Goal: Task Accomplishment & Management: Use online tool/utility

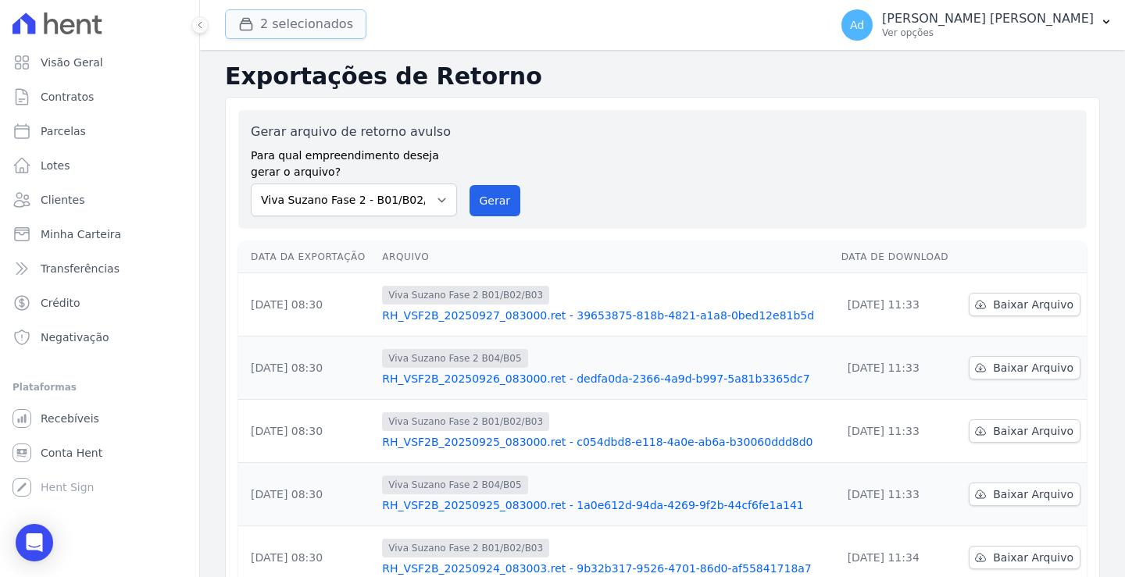
click at [289, 25] on button "2 selecionados" at bounding box center [295, 24] width 141 height 30
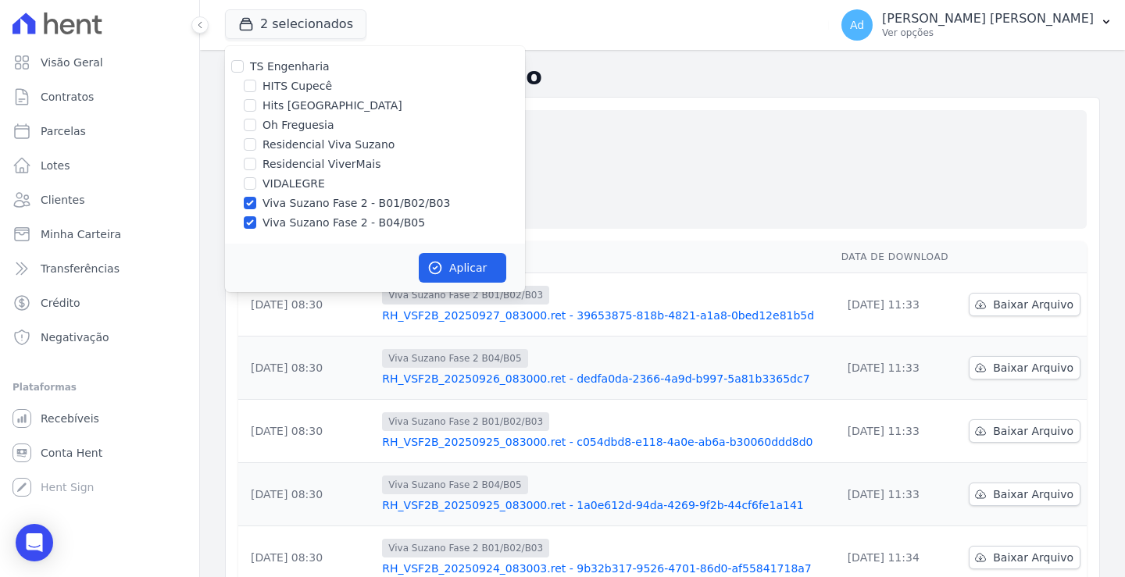
click at [257, 203] on div "Viva Suzano Fase 2 - B01/B02/B03" at bounding box center [375, 203] width 300 height 16
click at [250, 206] on input "Viva Suzano Fase 2 - B01/B02/B03" at bounding box center [250, 203] width 13 height 13
checkbox input "false"
click at [248, 227] on input "Viva Suzano Fase 2 - B04/B05" at bounding box center [250, 222] width 13 height 13
checkbox input "false"
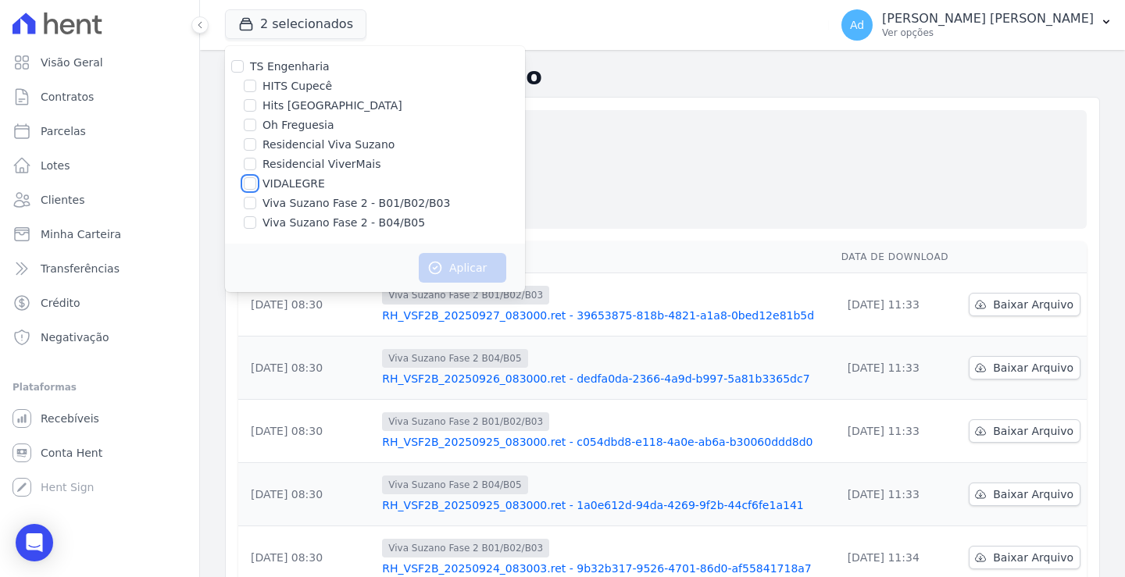
click at [248, 186] on input "VIDALEGRE" at bounding box center [250, 183] width 13 height 13
checkbox input "true"
click at [466, 259] on button "Aplicar" at bounding box center [463, 268] width 88 height 30
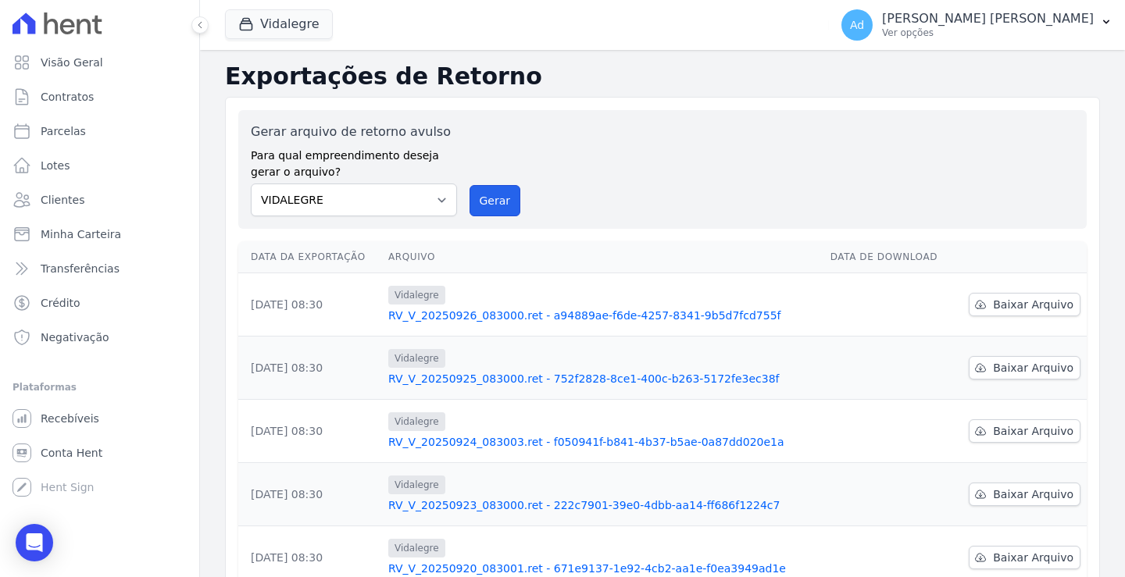
click at [499, 197] on button "Gerar" at bounding box center [496, 200] width 52 height 31
click at [85, 135] on link "Parcelas" at bounding box center [99, 131] width 187 height 31
select select
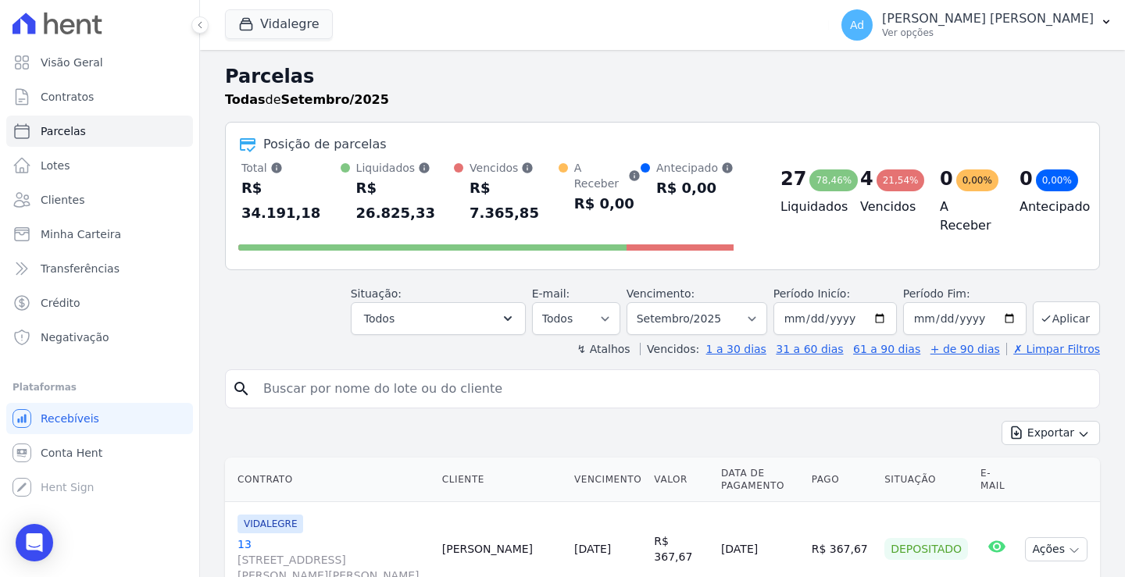
click at [453, 373] on input "search" at bounding box center [673, 388] width 839 height 31
type input "48"
select select
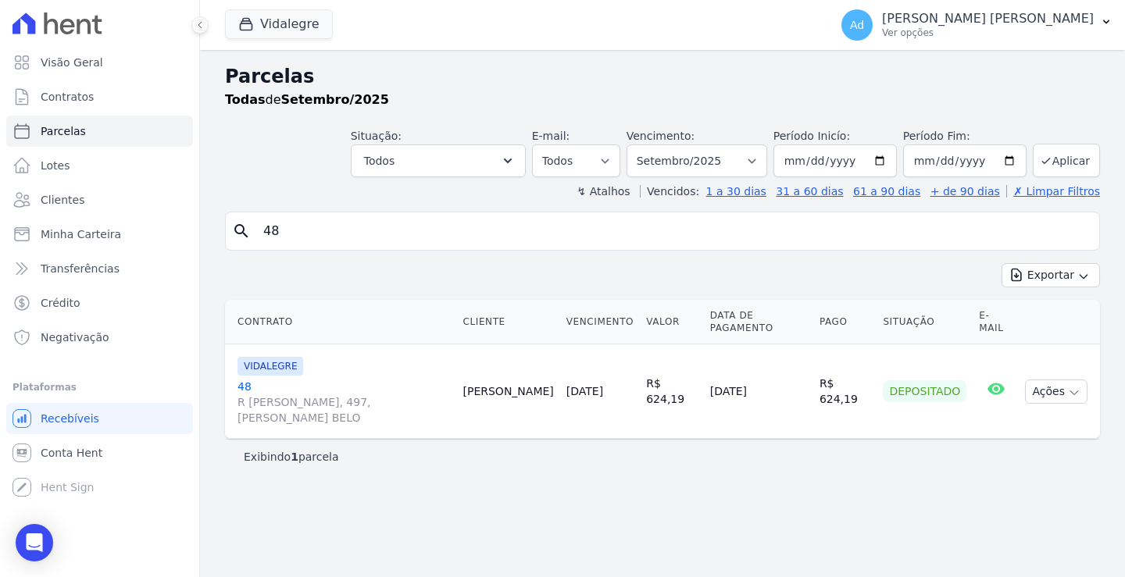
click at [241, 383] on link "48 R OTÁVIO [STREET_ADDRESS][PERSON_NAME]" at bounding box center [344, 402] width 213 height 47
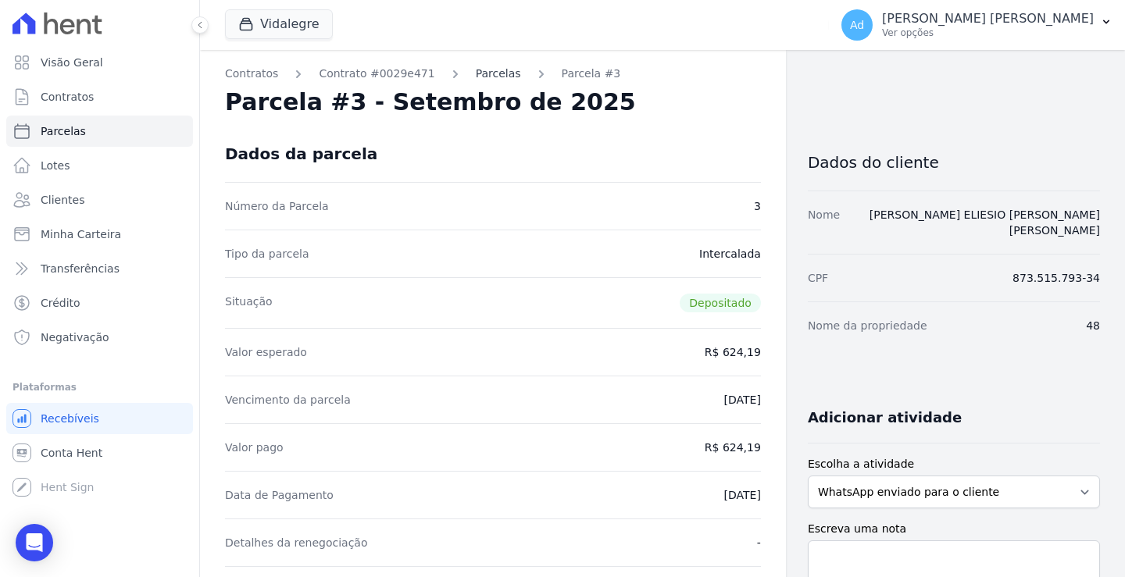
click at [476, 70] on link "Parcelas" at bounding box center [498, 74] width 45 height 16
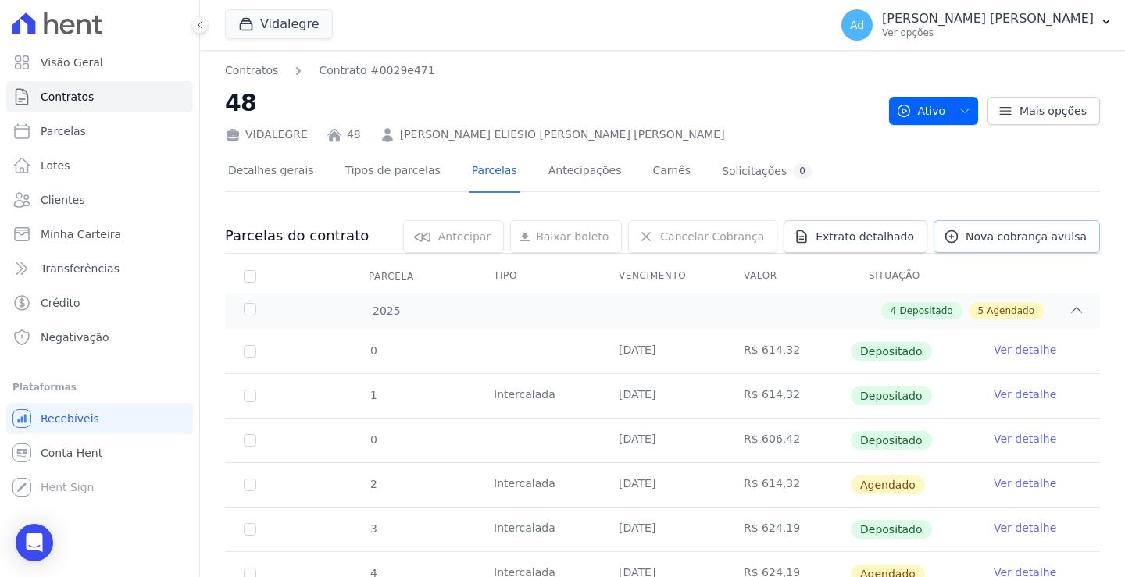
click at [1044, 244] on span "Nova cobrança avulsa" at bounding box center [1026, 237] width 121 height 16
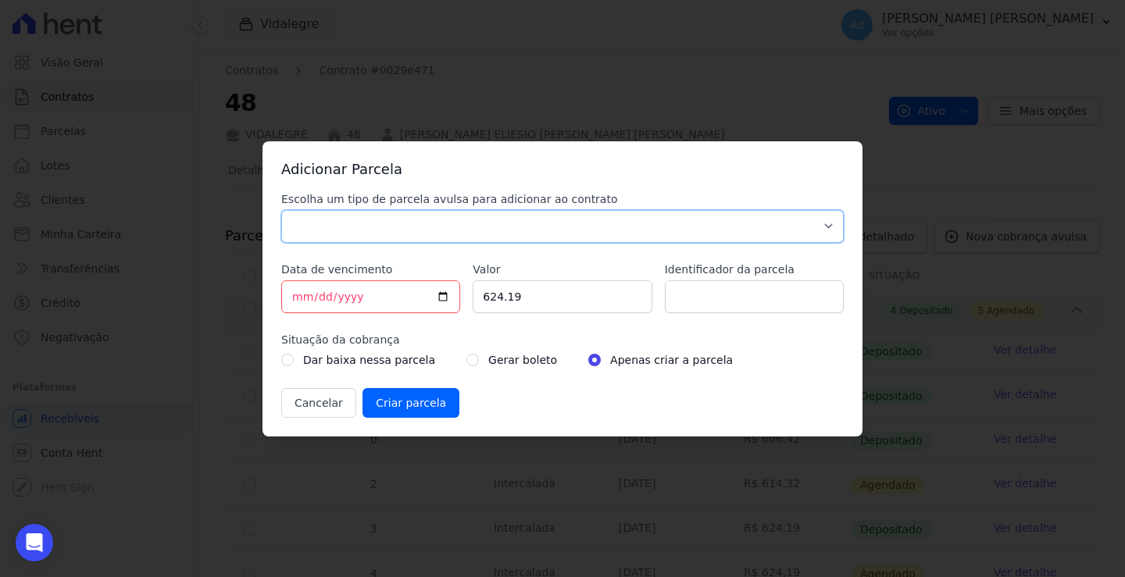
click at [574, 223] on select "Parcela Normal Sinal Caução Intercalada Chaves Pré Chaves Pós Chaves Taxas Quit…" at bounding box center [562, 226] width 563 height 33
select select "standard"
click at [281, 210] on select "Parcela Normal Sinal Caução Intercalada Chaves Pré Chaves Pós Chaves Taxas Quit…" at bounding box center [562, 226] width 563 height 33
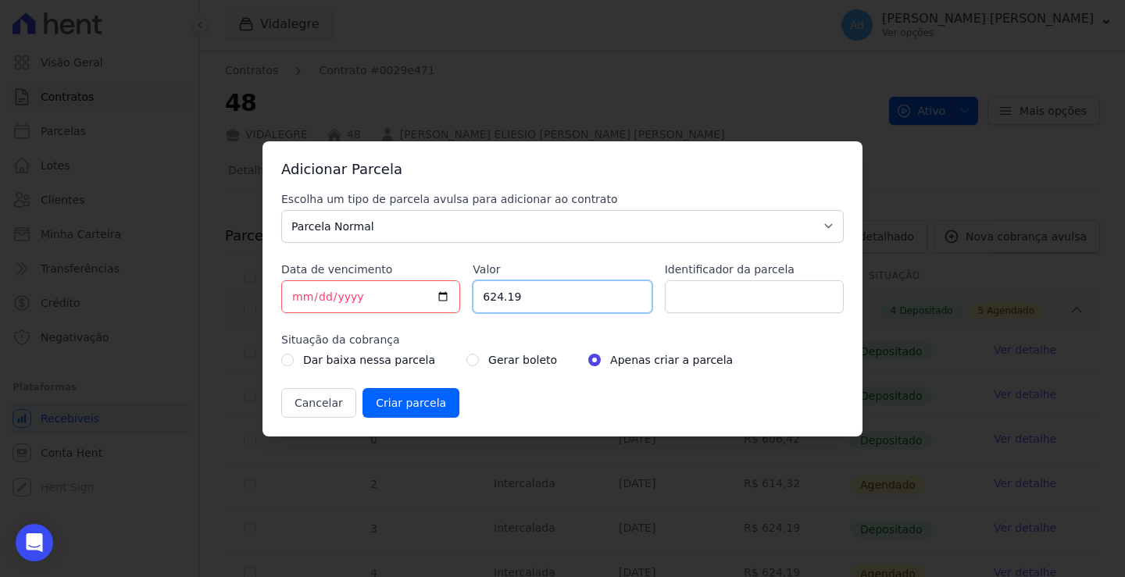
drag, startPoint x: 543, startPoint y: 298, endPoint x: 391, endPoint y: 287, distance: 152.8
click at [391, 287] on div "Escolha um tipo de parcela avulsa para adicionar ao contrato Parcela Normal Sin…" at bounding box center [562, 304] width 563 height 227
type input "1230.11"
click at [717, 302] on input "Identificador da parcela" at bounding box center [754, 297] width 179 height 33
type input "[DATE]"
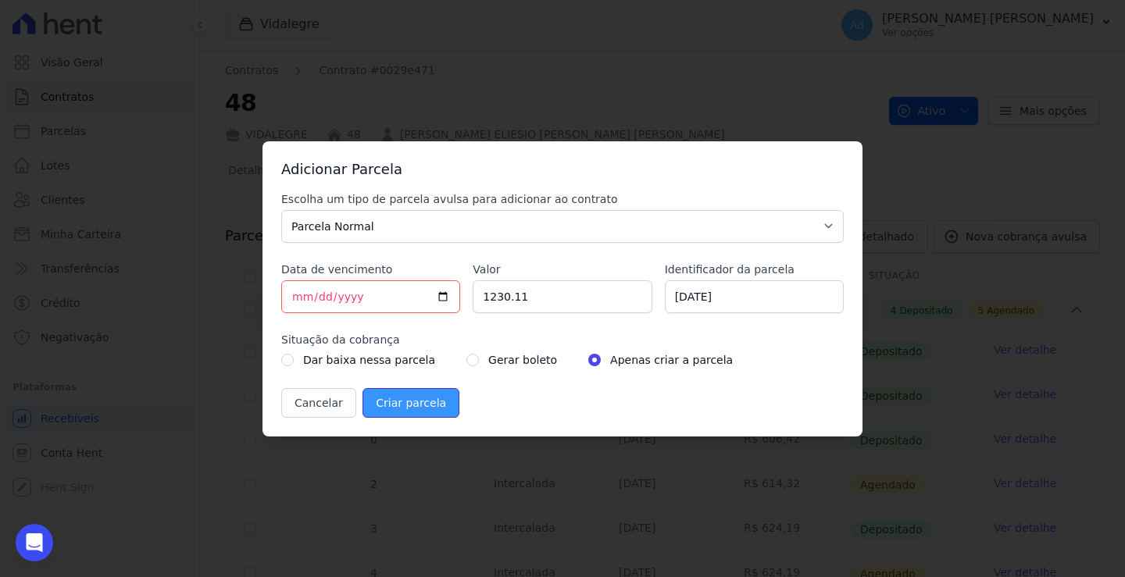
click at [400, 399] on input "Criar parcela" at bounding box center [411, 403] width 97 height 30
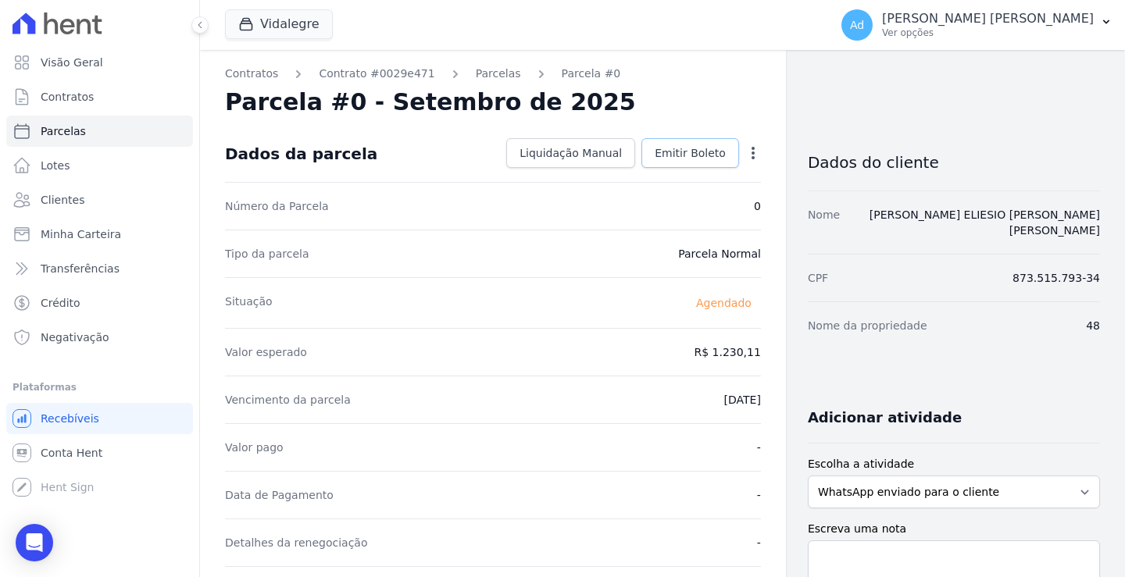
click at [678, 154] on span "Emitir Boleto" at bounding box center [690, 153] width 71 height 16
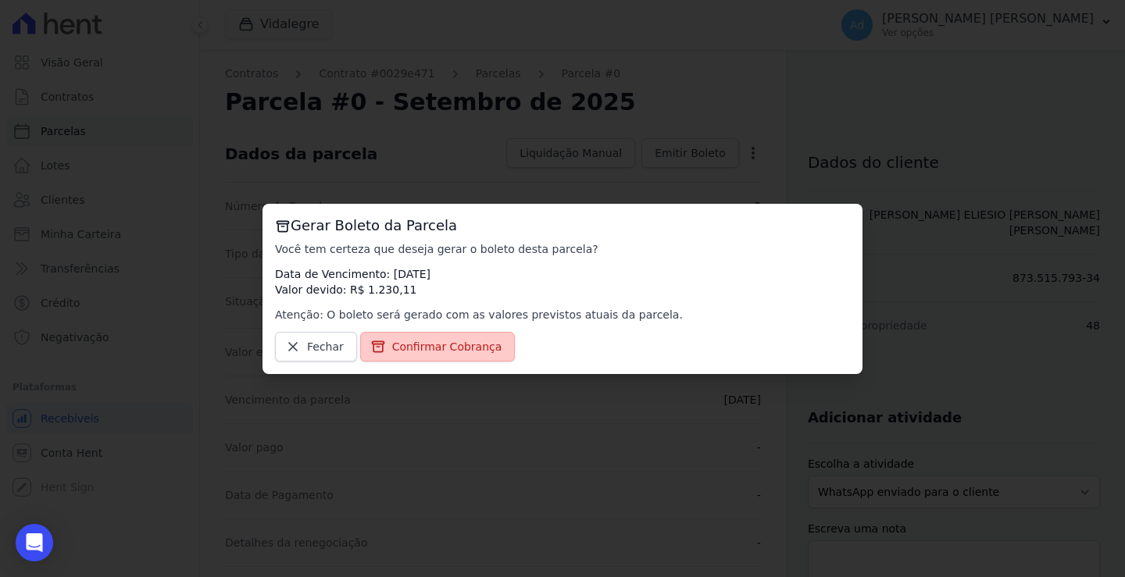
click at [424, 351] on span "Confirmar Cobrança" at bounding box center [447, 347] width 110 height 16
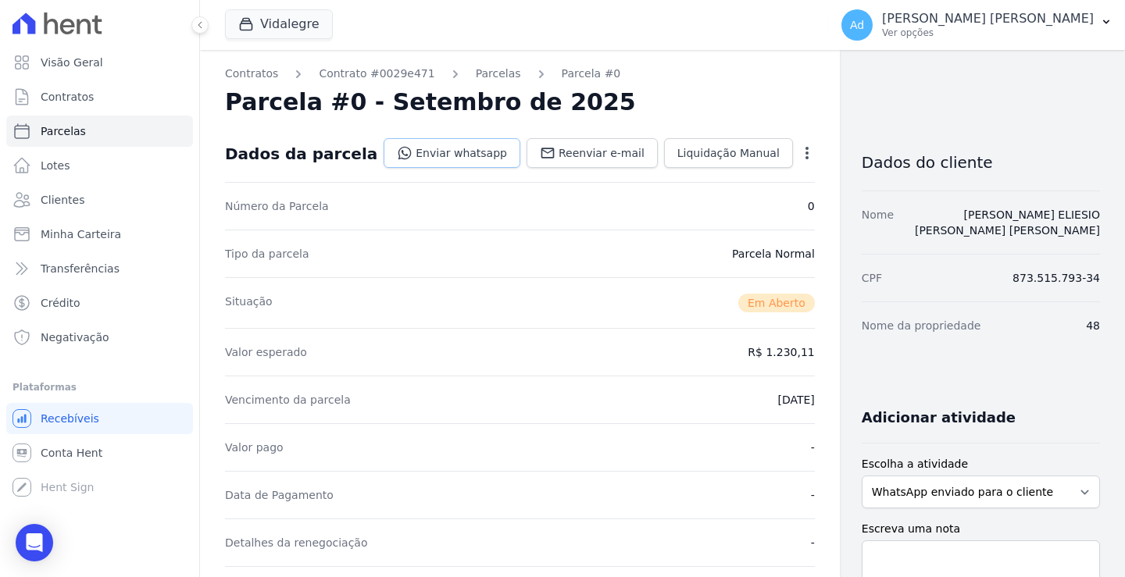
click at [439, 159] on link "Enviar whatsapp" at bounding box center [452, 153] width 137 height 30
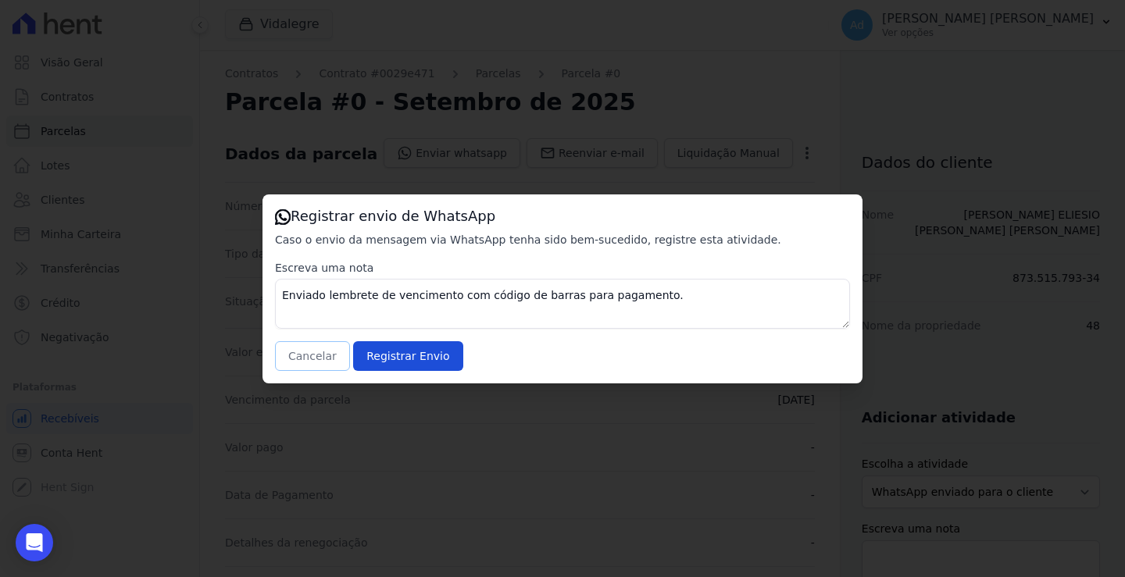
click at [310, 367] on button "Cancelar" at bounding box center [312, 356] width 75 height 30
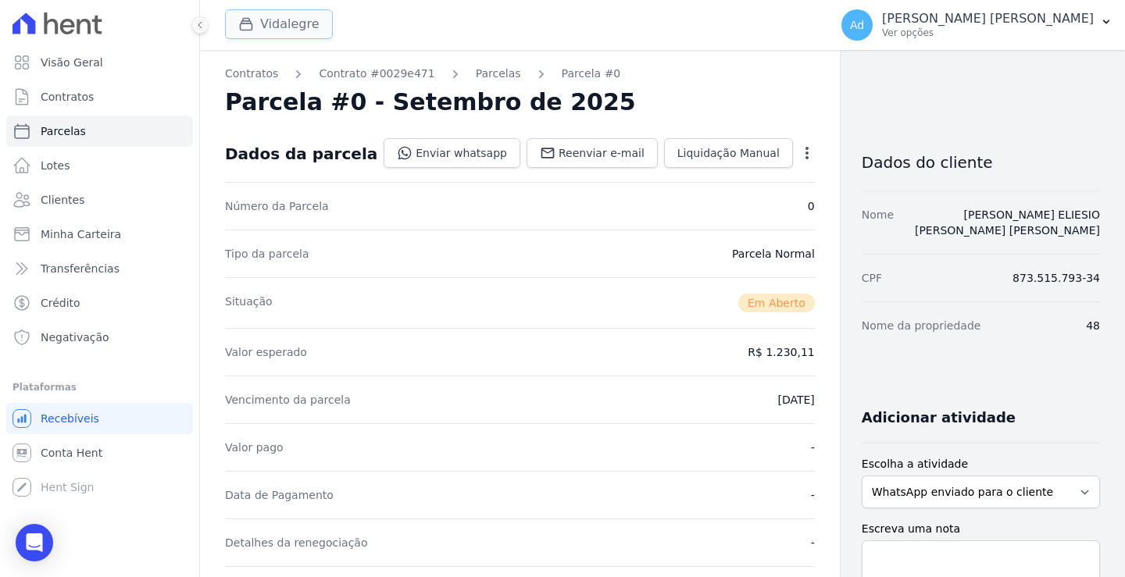
click at [273, 34] on button "Vidalegre" at bounding box center [279, 24] width 108 height 30
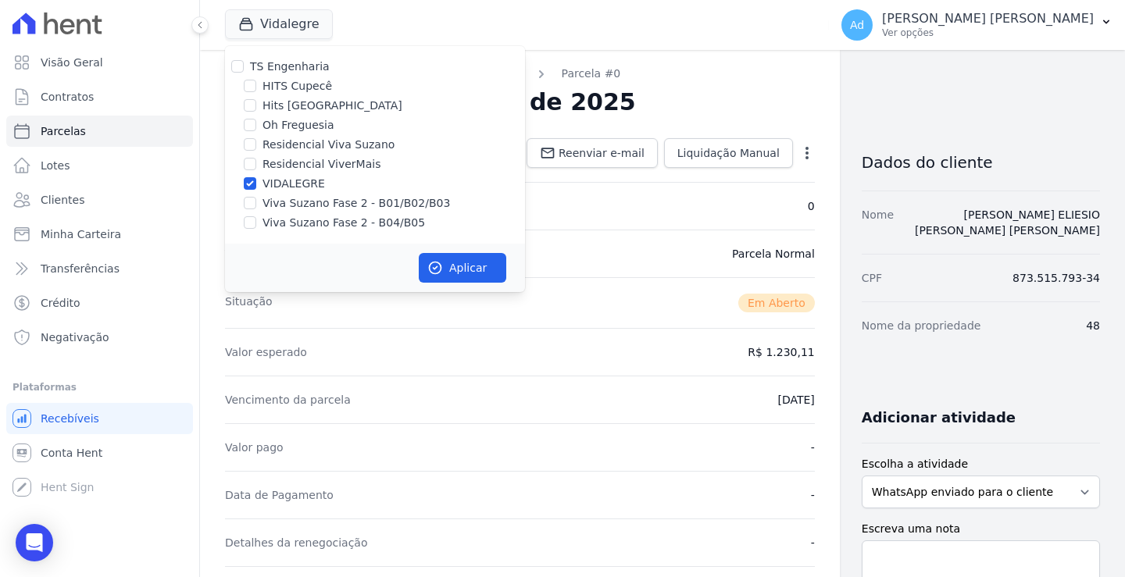
click at [273, 179] on label "VIDALEGRE" at bounding box center [294, 184] width 63 height 16
click at [256, 179] on input "VIDALEGRE" at bounding box center [250, 183] width 13 height 13
checkbox input "false"
click at [282, 206] on label "Viva Suzano Fase 2 - B01/B02/B03" at bounding box center [357, 203] width 188 height 16
click at [256, 206] on input "Viva Suzano Fase 2 - B01/B02/B03" at bounding box center [250, 203] width 13 height 13
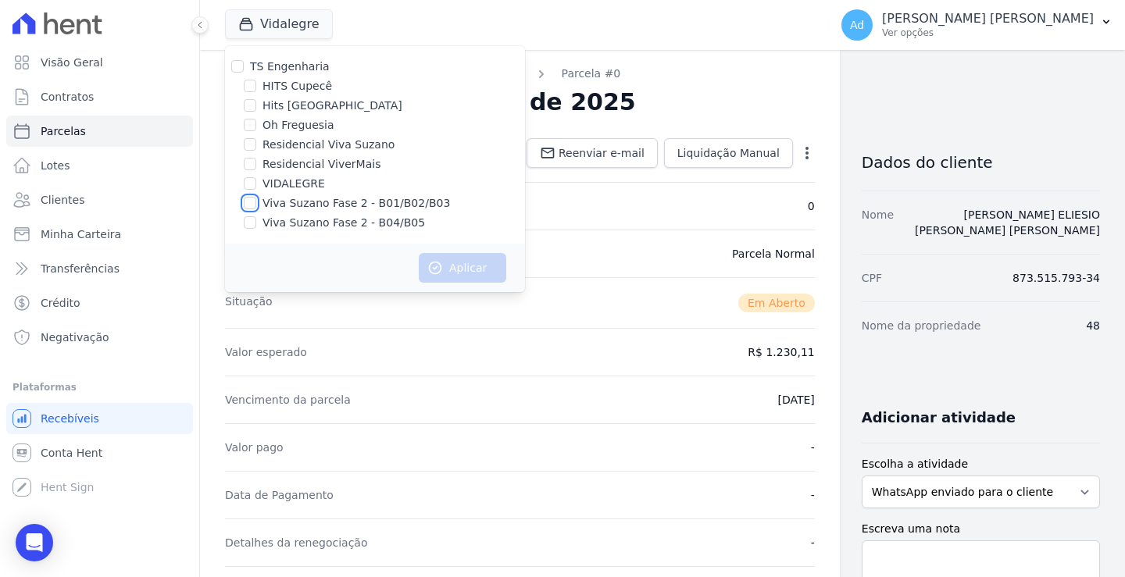
checkbox input "true"
click at [282, 230] on label "Viva Suzano Fase 2 - B04/B05" at bounding box center [344, 223] width 163 height 16
click at [256, 229] on input "Viva Suzano Fase 2 - B04/B05" at bounding box center [250, 222] width 13 height 13
checkbox input "true"
click at [485, 273] on button "Aplicar" at bounding box center [463, 268] width 88 height 30
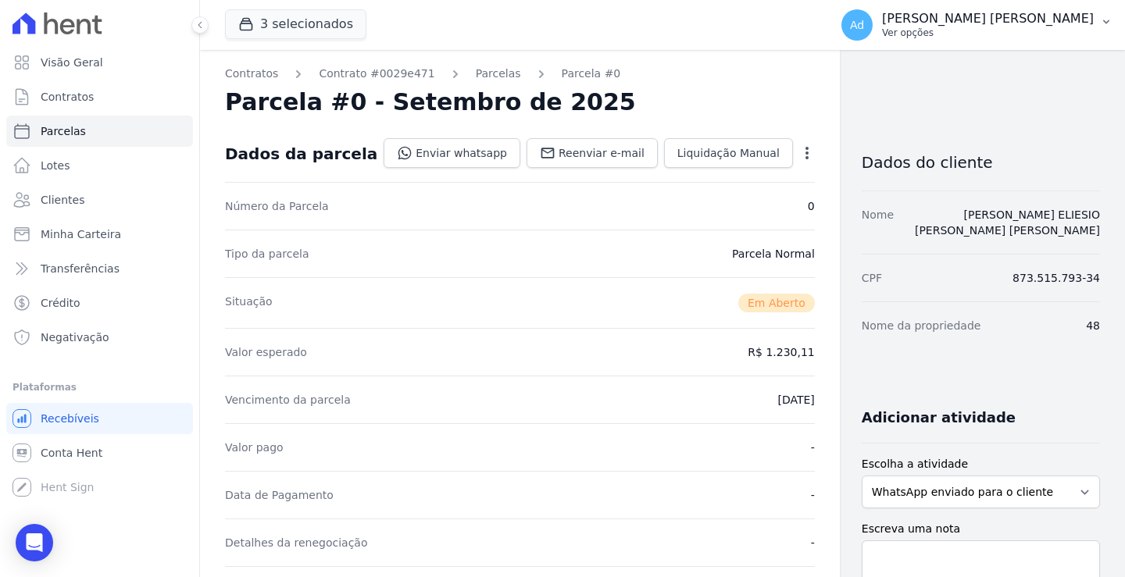
click at [1035, 26] on p "[PERSON_NAME] [PERSON_NAME]" at bounding box center [988, 19] width 212 height 16
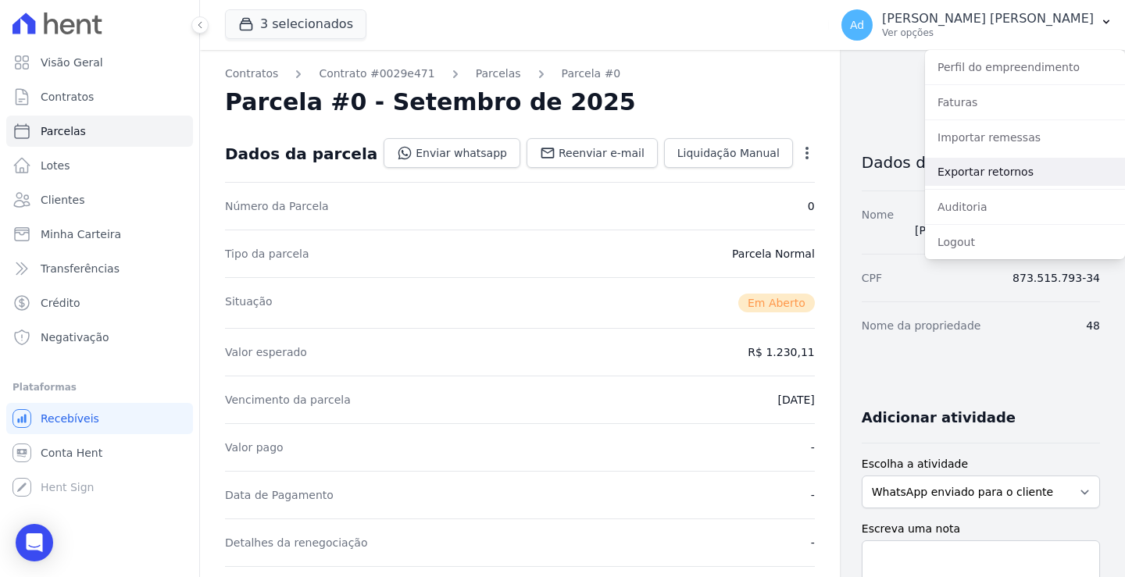
click at [1012, 177] on link "Exportar retornos" at bounding box center [1025, 172] width 200 height 28
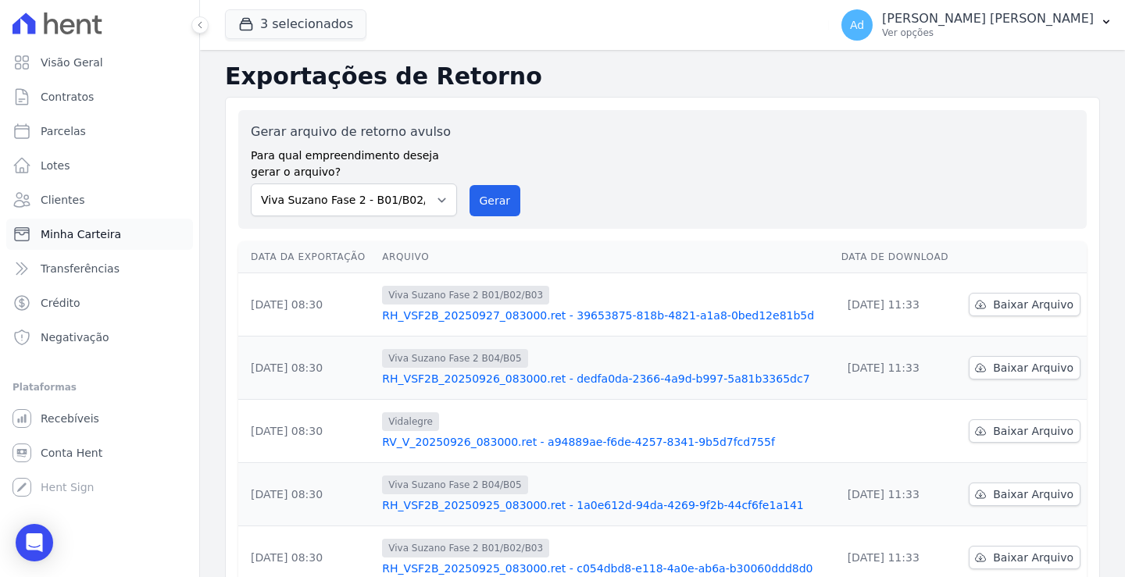
click at [116, 239] on link "Minha Carteira" at bounding box center [99, 234] width 187 height 31
click at [302, 26] on button "3 selecionados" at bounding box center [295, 24] width 141 height 30
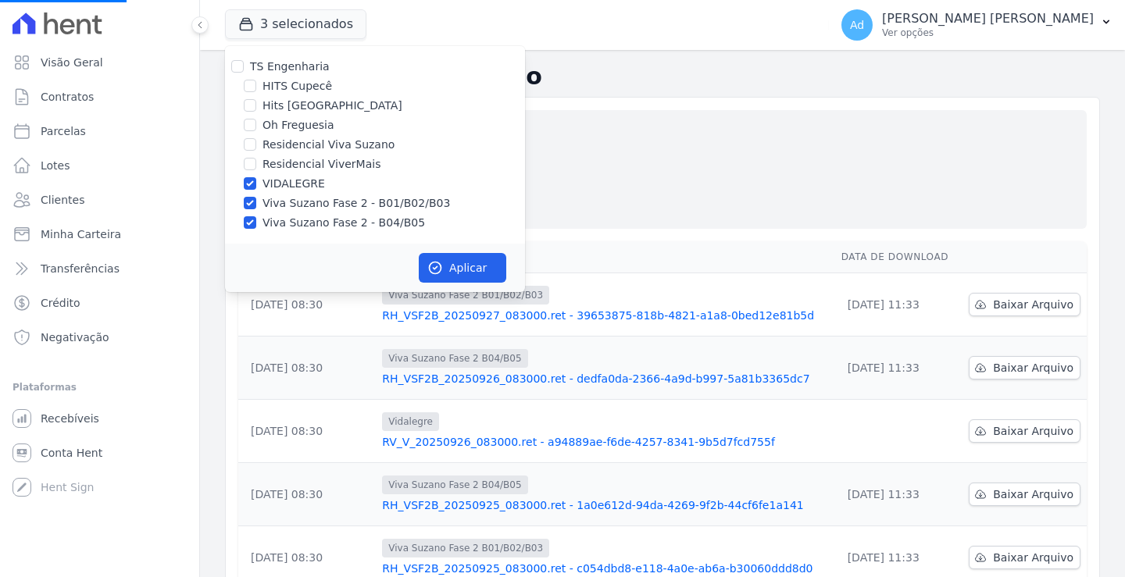
click at [286, 181] on label "VIDALEGRE" at bounding box center [294, 184] width 63 height 16
click at [256, 181] on input "VIDALEGRE" at bounding box center [250, 183] width 13 height 13
checkbox input "false"
click at [452, 269] on button "Aplicar" at bounding box center [463, 268] width 88 height 30
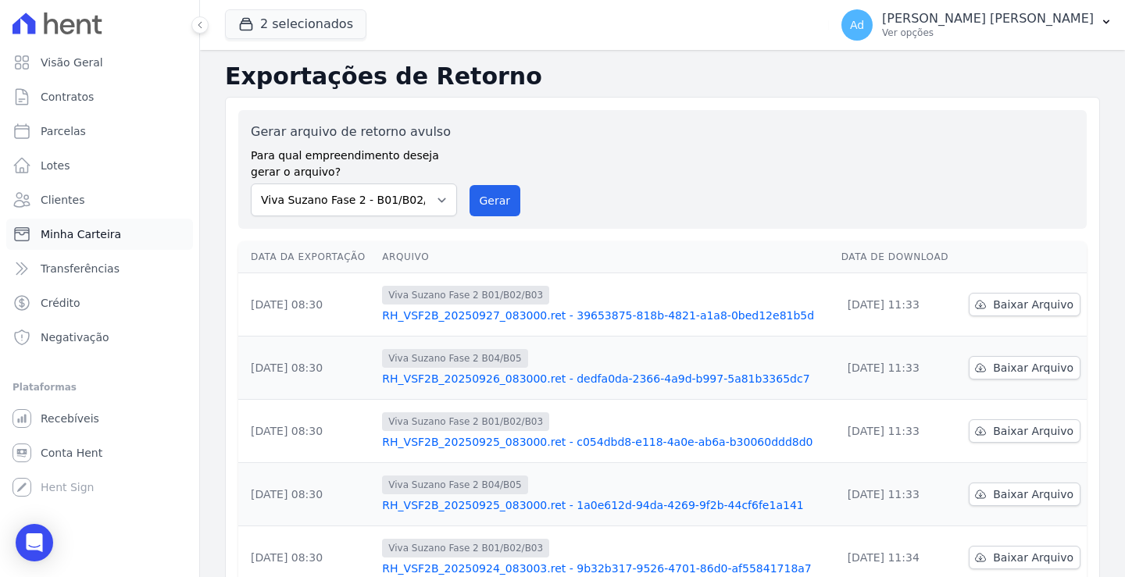
click at [91, 243] on link "Minha Carteira" at bounding box center [99, 234] width 187 height 31
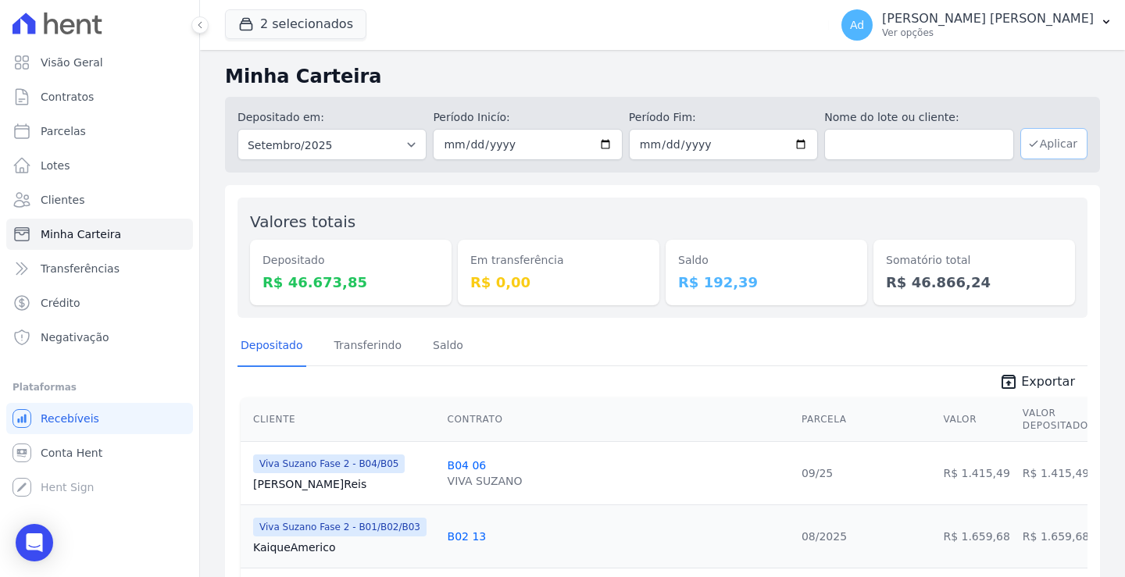
click at [1042, 141] on button "Aplicar" at bounding box center [1053, 143] width 67 height 31
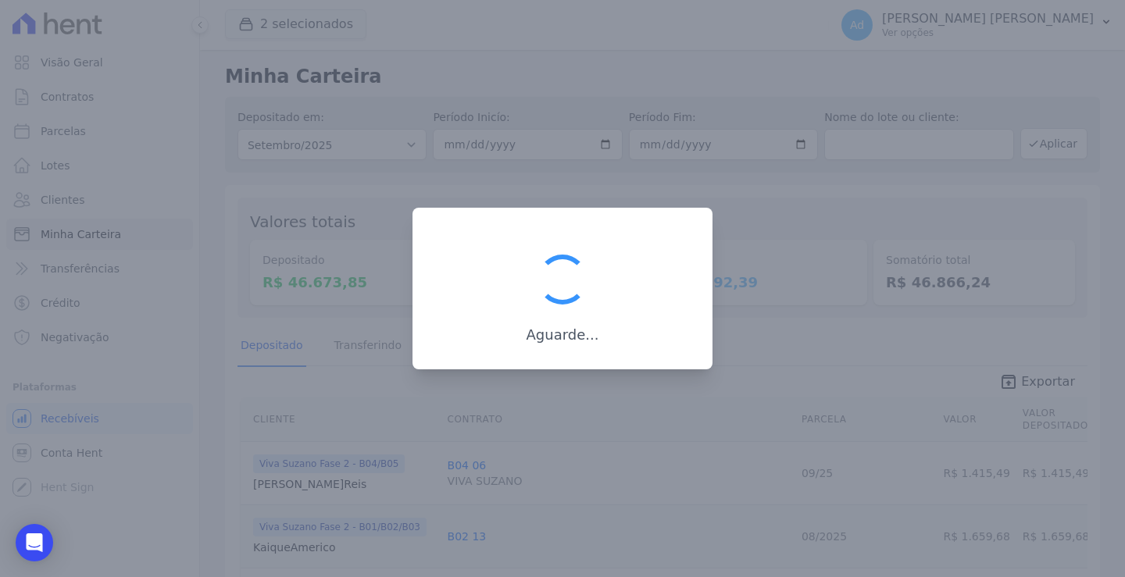
drag, startPoint x: 819, startPoint y: 437, endPoint x: 830, endPoint y: 427, distance: 14.9
click at [829, 427] on div at bounding box center [562, 288] width 1125 height 577
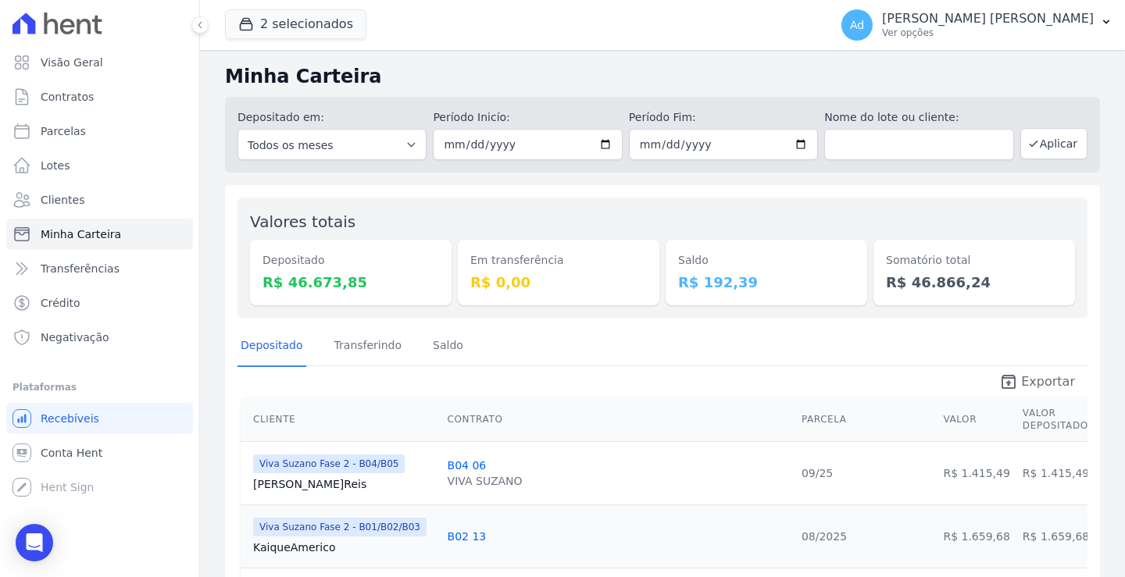
click at [1035, 377] on span "Exportar" at bounding box center [1048, 382] width 54 height 19
